Goal: Navigation & Orientation: Find specific page/section

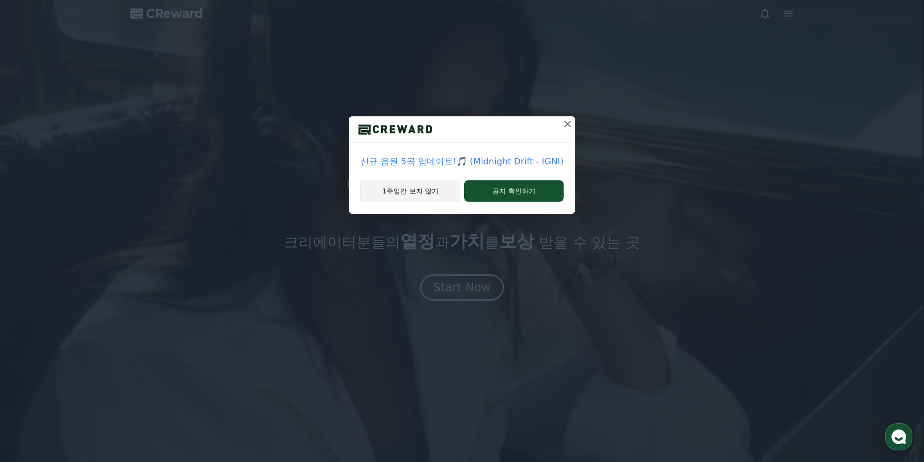
click at [440, 199] on button "1주일간 보지 않기" at bounding box center [410, 191] width 100 height 22
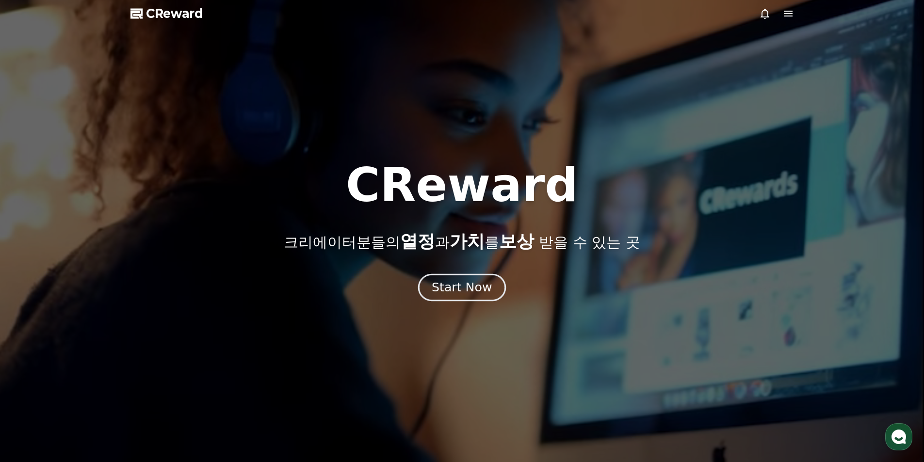
click at [470, 288] on div "Start Now" at bounding box center [461, 287] width 60 height 16
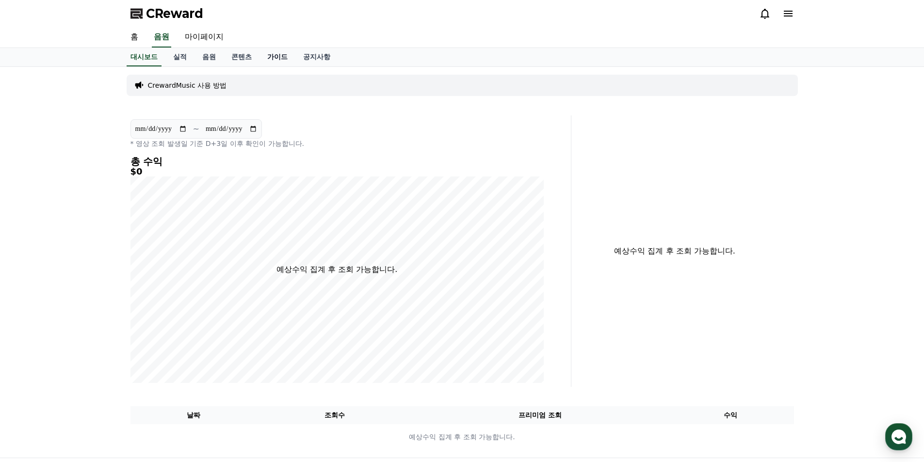
click at [272, 56] on link "가이드" at bounding box center [277, 57] width 36 height 18
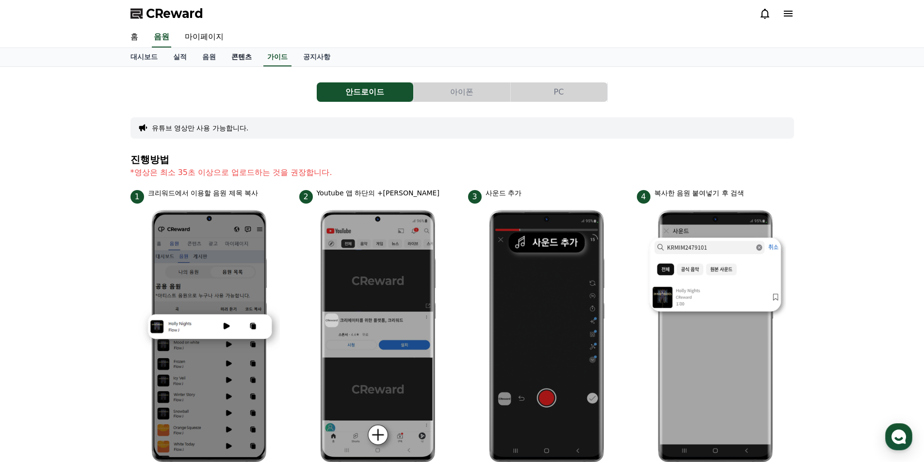
click at [237, 54] on link "콘텐츠" at bounding box center [241, 57] width 36 height 18
click at [334, 61] on link "공지사항" at bounding box center [316, 57] width 43 height 18
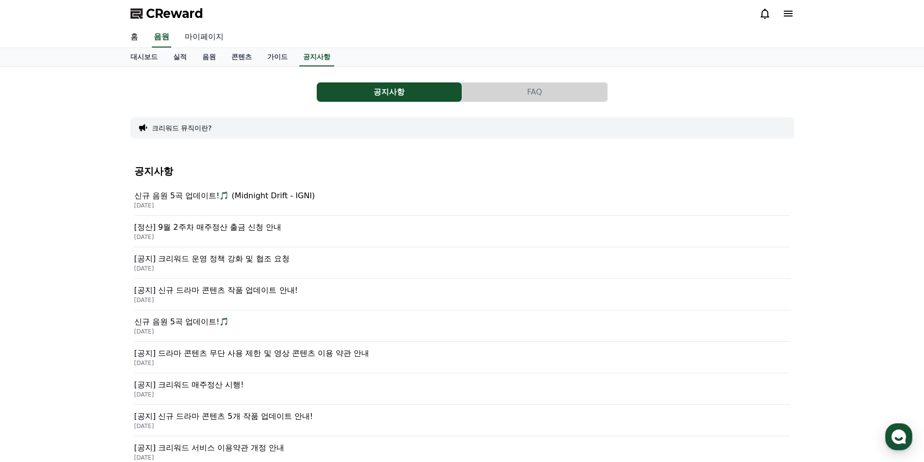
click at [195, 38] on link "마이페이지" at bounding box center [204, 37] width 54 height 20
select select "**********"
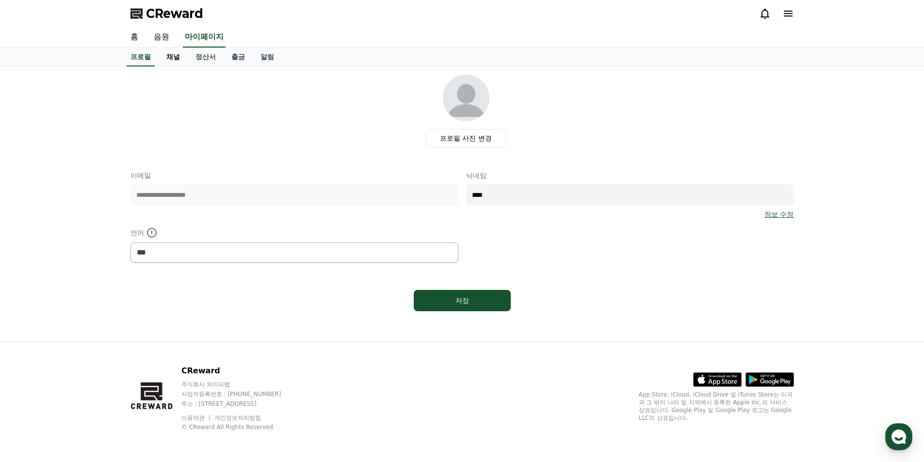
click at [174, 53] on link "채널" at bounding box center [173, 57] width 29 height 18
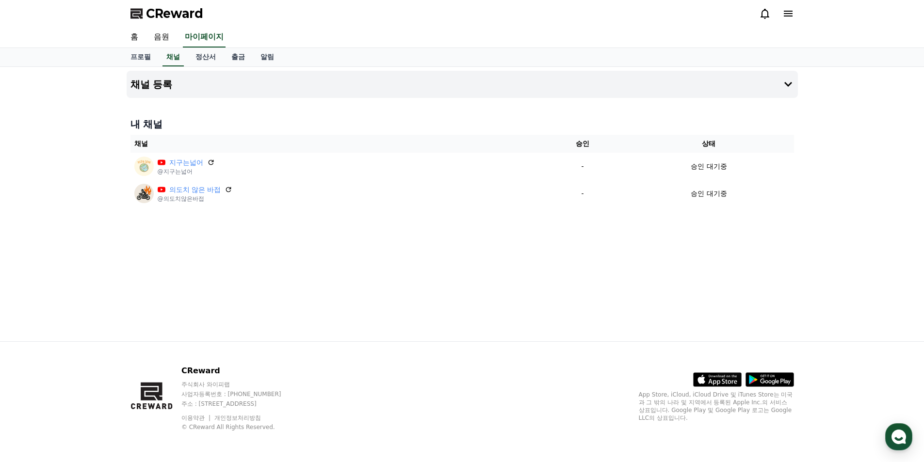
drag, startPoint x: 211, startPoint y: 162, endPoint x: 508, endPoint y: 50, distance: 316.9
click at [211, 162] on icon at bounding box center [210, 162] width 5 height 5
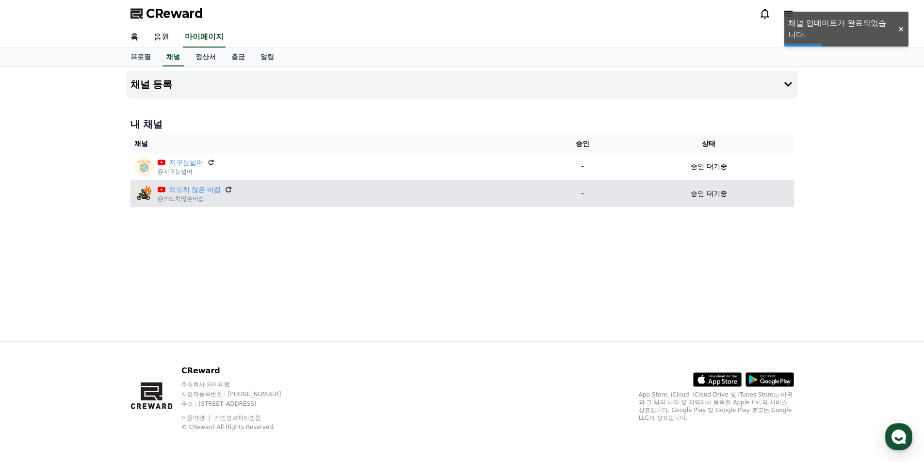
click at [225, 189] on icon at bounding box center [228, 189] width 9 height 9
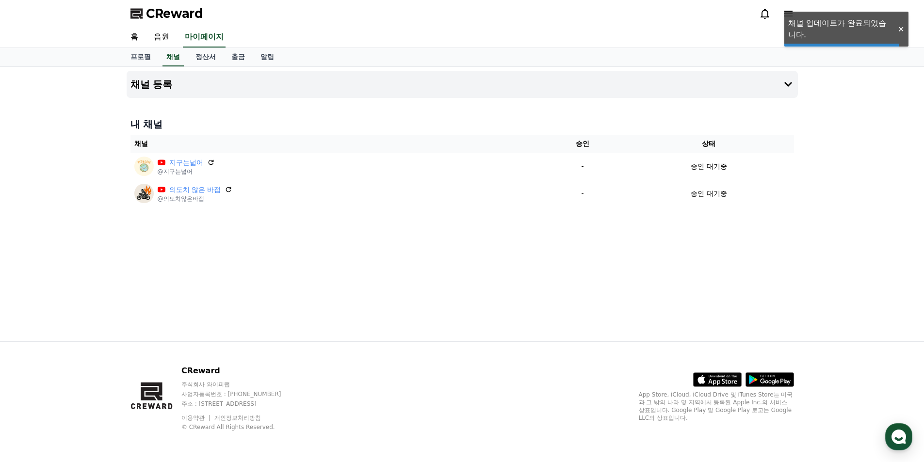
click at [428, 273] on div "채널 등록 내 채널 채널 승인 상태 지구는넓어 @지구는넓어 - 승인 대기중 의도치 않은 바접 @의도치않은바접 - 승인 대기중" at bounding box center [462, 204] width 679 height 274
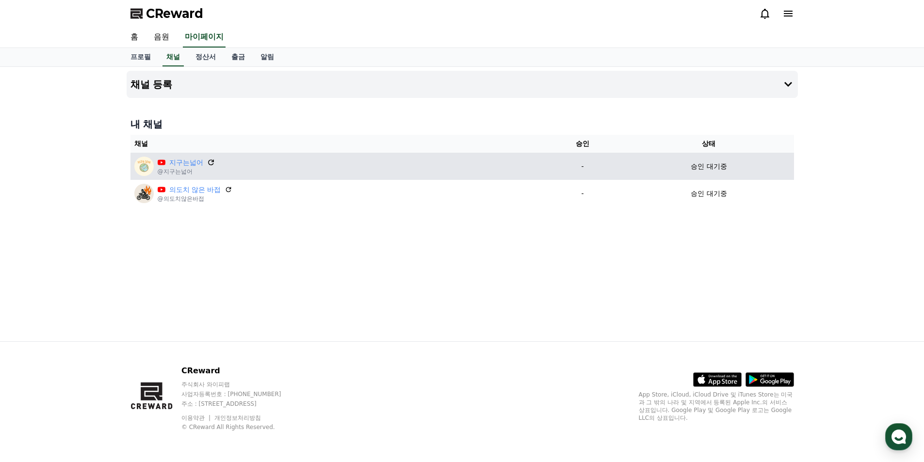
click at [208, 160] on icon at bounding box center [211, 162] width 9 height 9
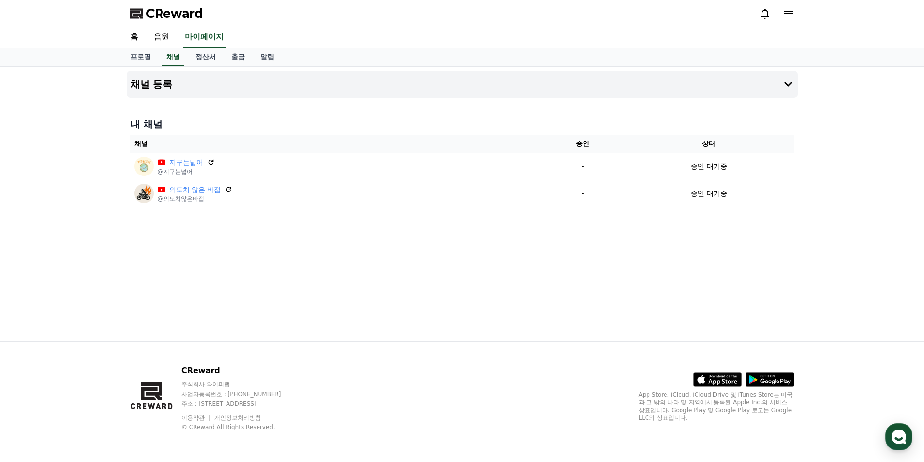
click at [372, 319] on div "채널 등록 내 채널 채널 승인 상태 지구는넓어 @지구는넓어 - 승인 대기중 의도치 않은 바접 @의도치않은바접 - 승인 대기중" at bounding box center [462, 204] width 679 height 274
click at [265, 62] on link "알림" at bounding box center [267, 57] width 29 height 18
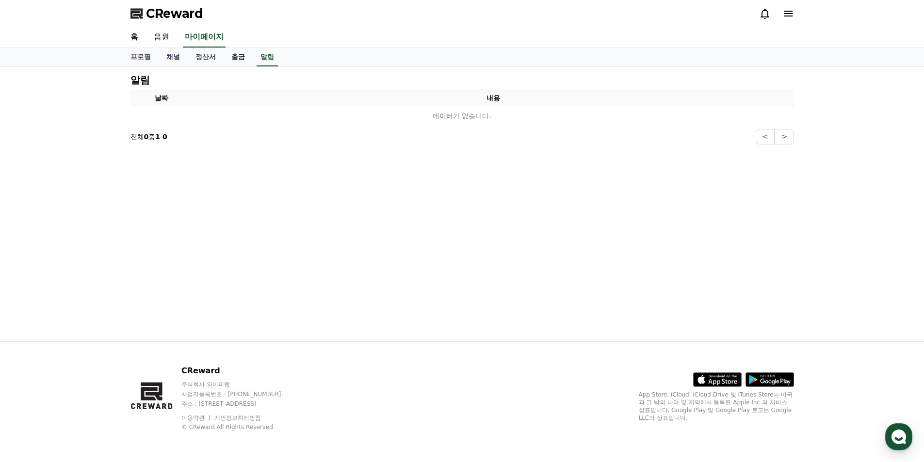
click at [242, 52] on link "출금" at bounding box center [237, 57] width 29 height 18
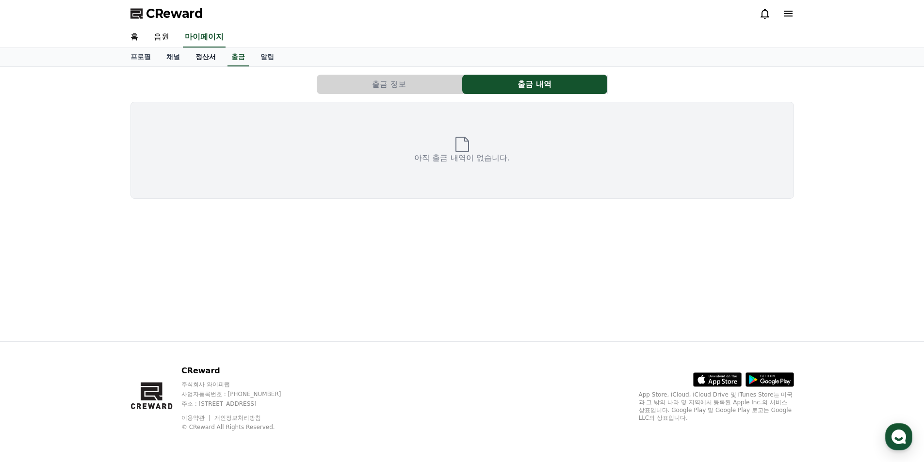
click at [197, 55] on link "정산서" at bounding box center [206, 57] width 36 height 18
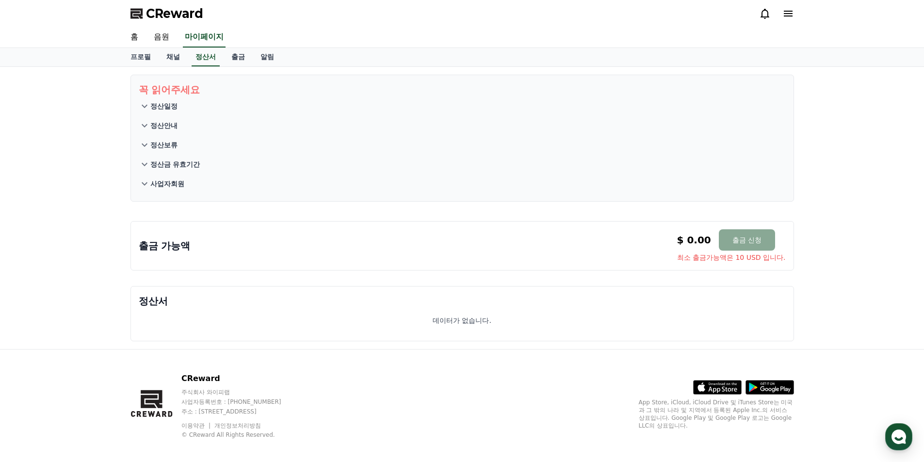
click at [192, 154] on button "정산보류" at bounding box center [462, 144] width 647 height 19
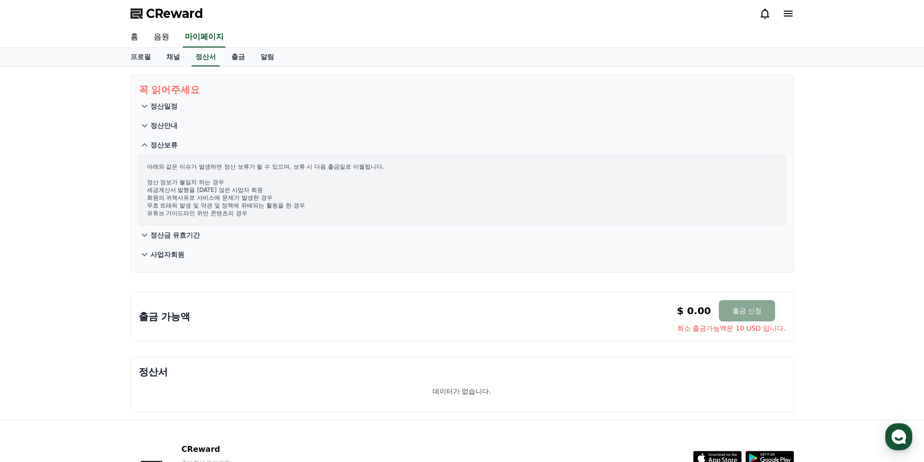
click at [172, 259] on button "사업자회원" at bounding box center [462, 254] width 647 height 19
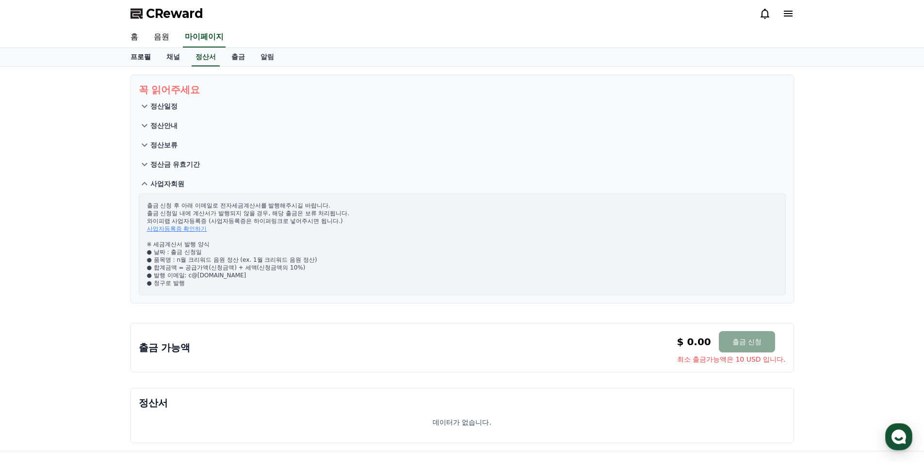
click at [154, 62] on link "프로필" at bounding box center [141, 57] width 36 height 18
select select "**********"
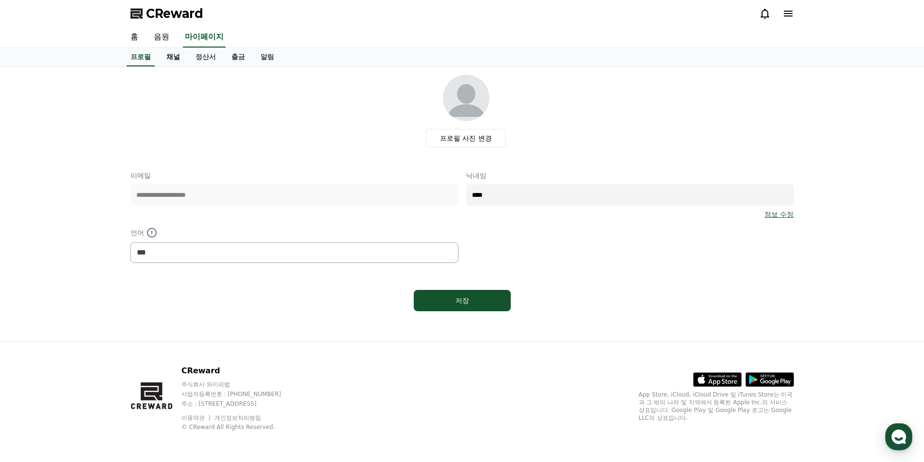
click at [177, 57] on link "채널" at bounding box center [173, 57] width 29 height 18
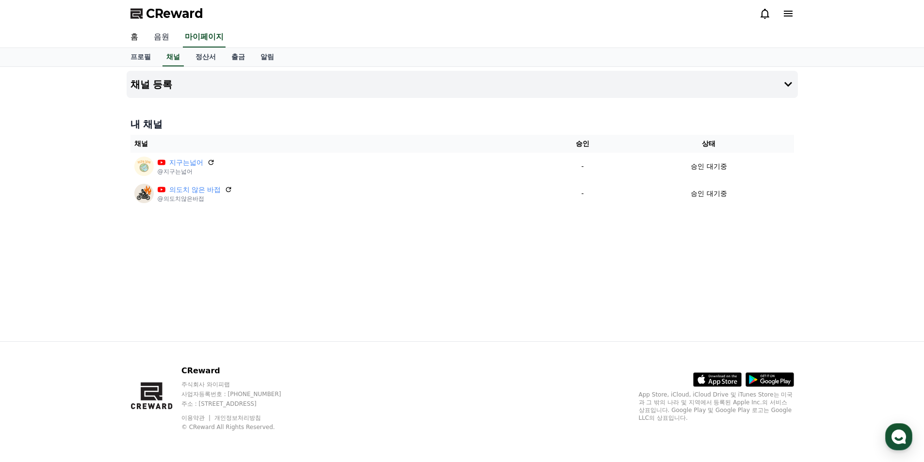
click at [147, 35] on link "음원" at bounding box center [161, 37] width 31 height 20
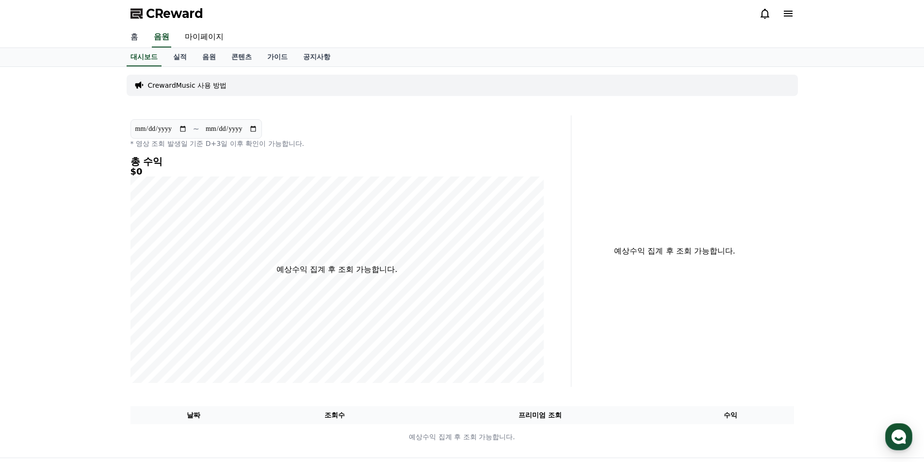
click at [132, 31] on link "홈" at bounding box center [134, 37] width 23 height 20
